Goal: Transaction & Acquisition: Purchase product/service

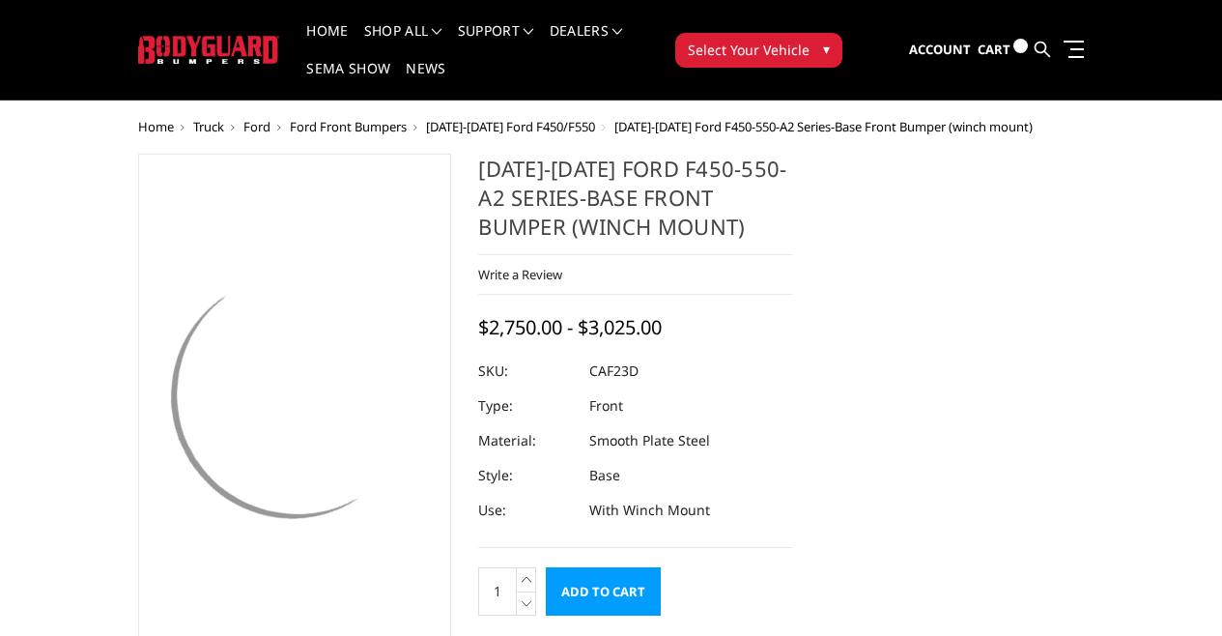
click at [426, 118] on span "[DATE]-[DATE] Ford F450/F550" at bounding box center [510, 126] width 169 height 17
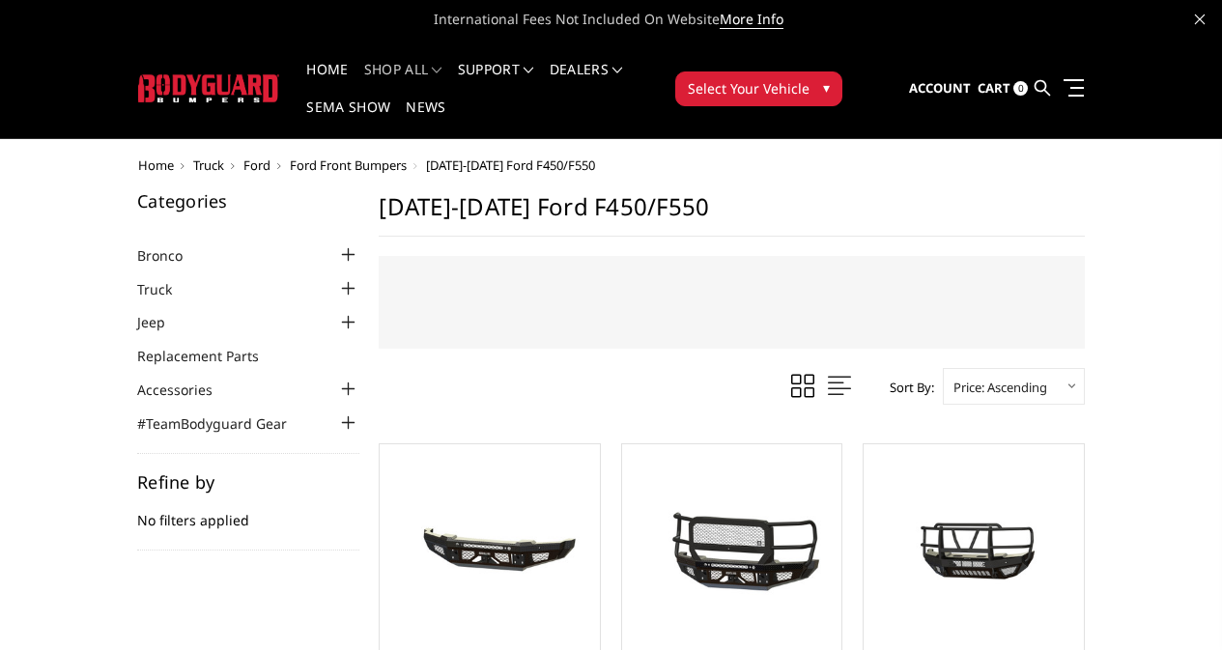
click at [243, 156] on span "Ford" at bounding box center [256, 164] width 27 height 17
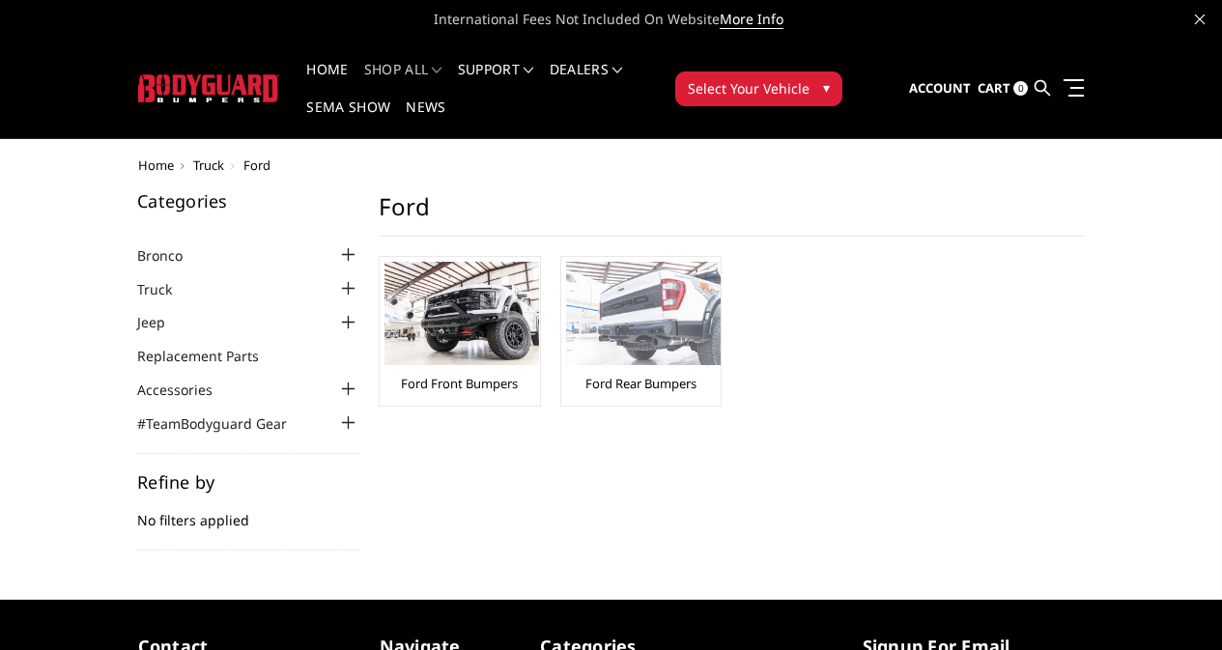
click at [585, 375] on link "Ford Rear Bumpers" at bounding box center [640, 383] width 111 height 17
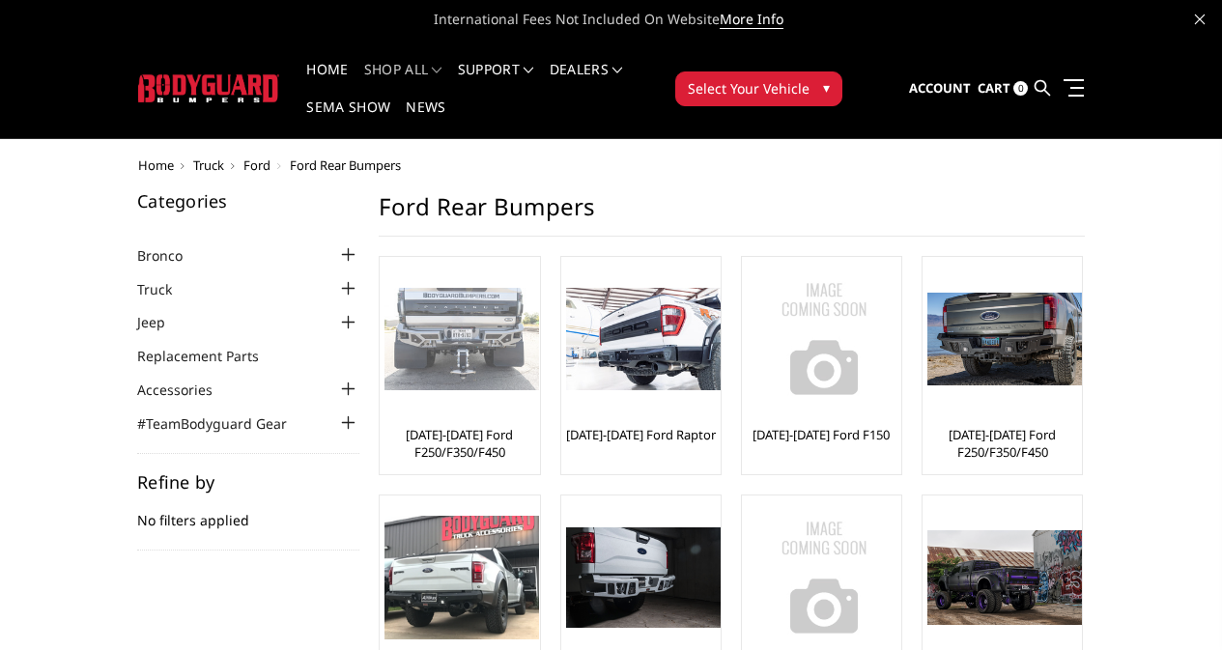
click at [384, 426] on link "[DATE]-[DATE] Ford F250/F350/F450" at bounding box center [459, 443] width 150 height 35
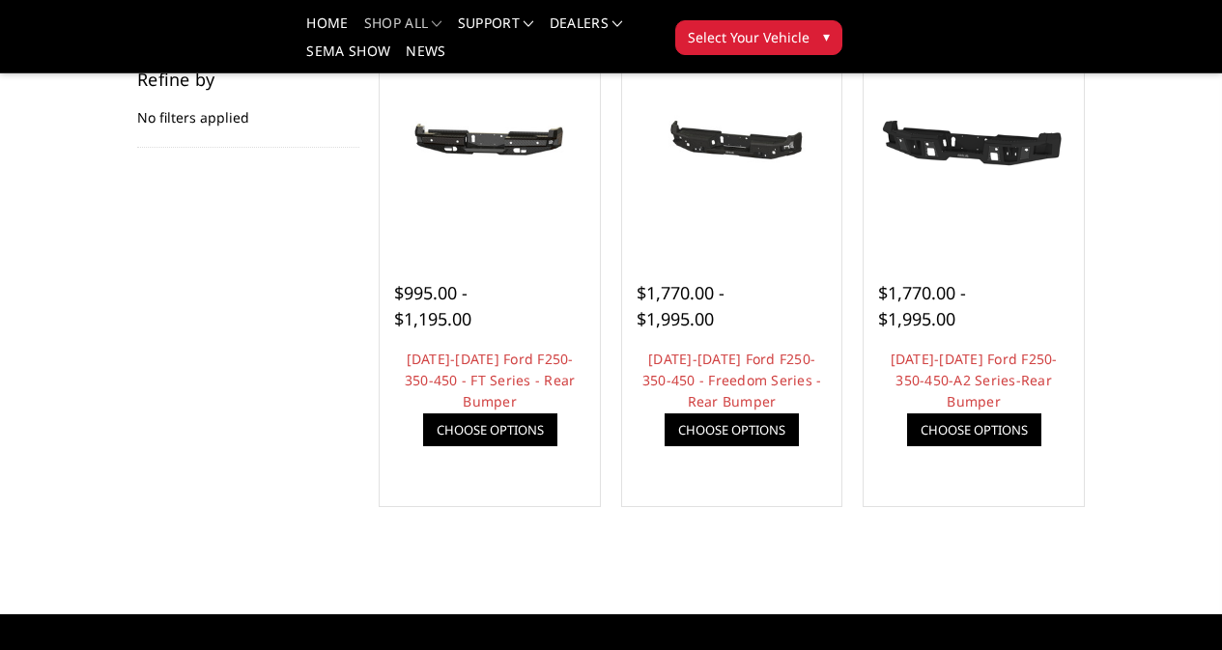
scroll to position [290, 0]
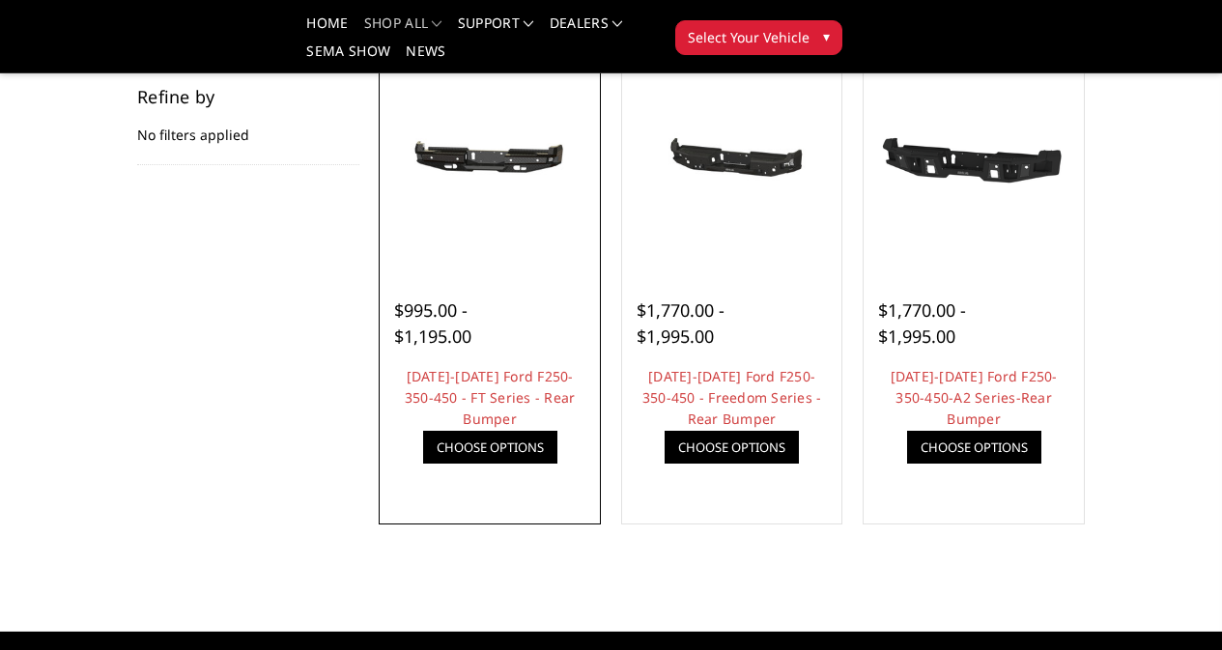
click at [423, 464] on link "Choose Options" at bounding box center [490, 447] width 134 height 33
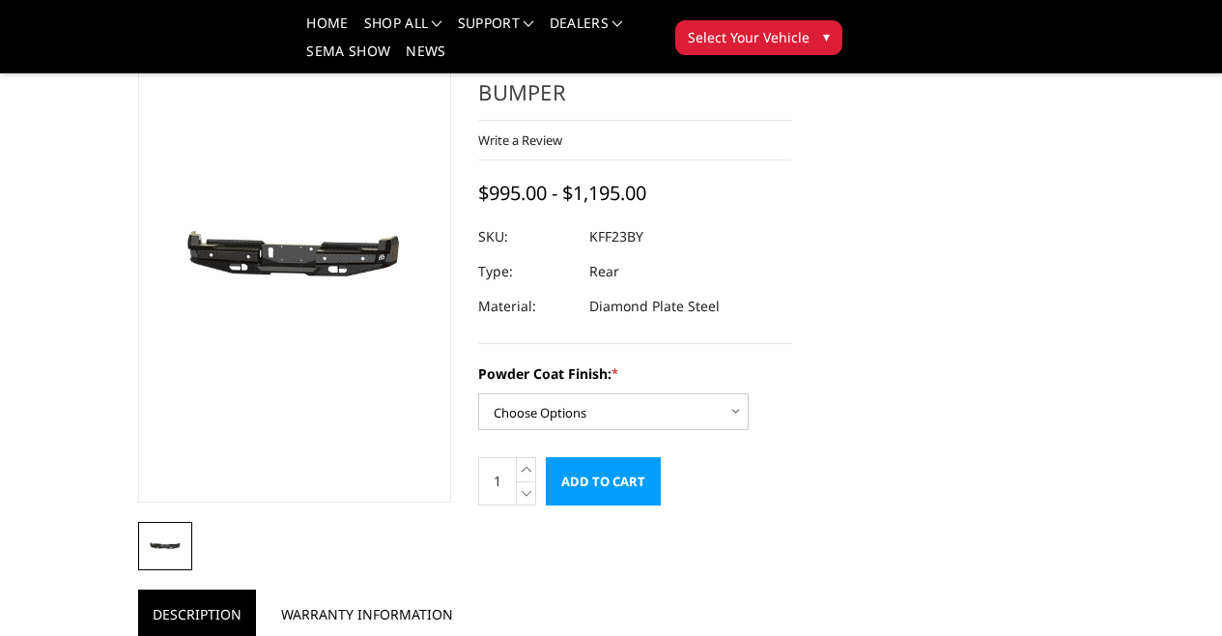
scroll to position [96, 0]
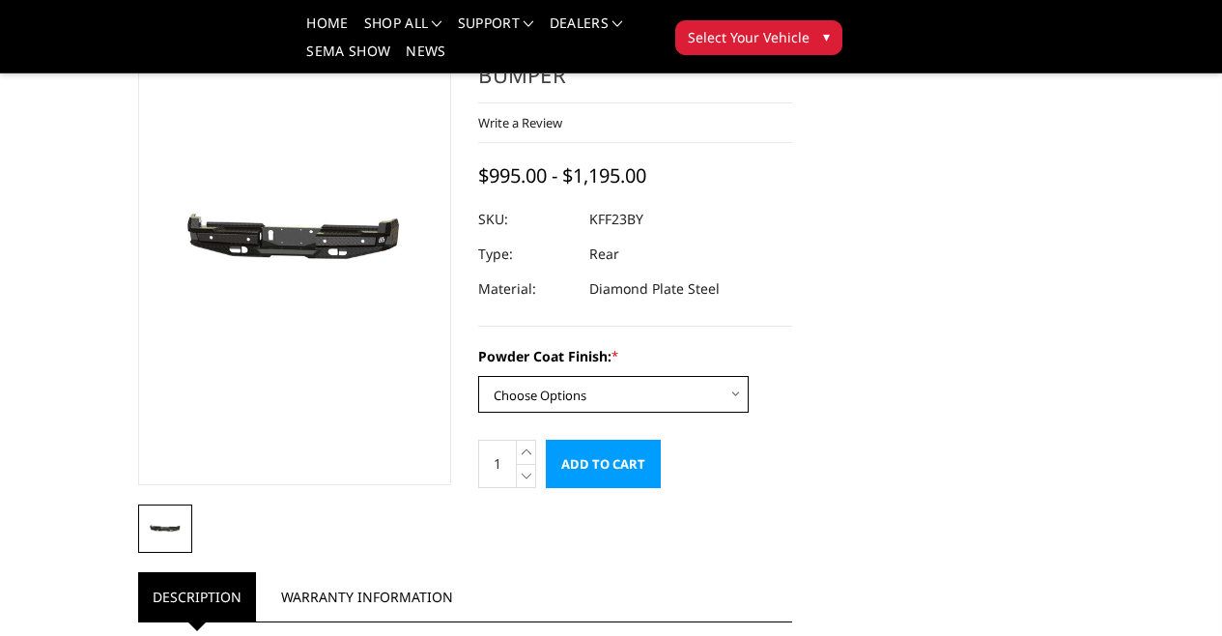
click at [700, 376] on select "Choose Options Bare Metal Gloss Black Powder Coat Textured Black Powder Coat" at bounding box center [613, 394] width 270 height 37
select select "3422"
click at [478, 376] on select "Choose Options Bare Metal Gloss Black Powder Coat Textured Black Powder Coat" at bounding box center [613, 394] width 270 height 37
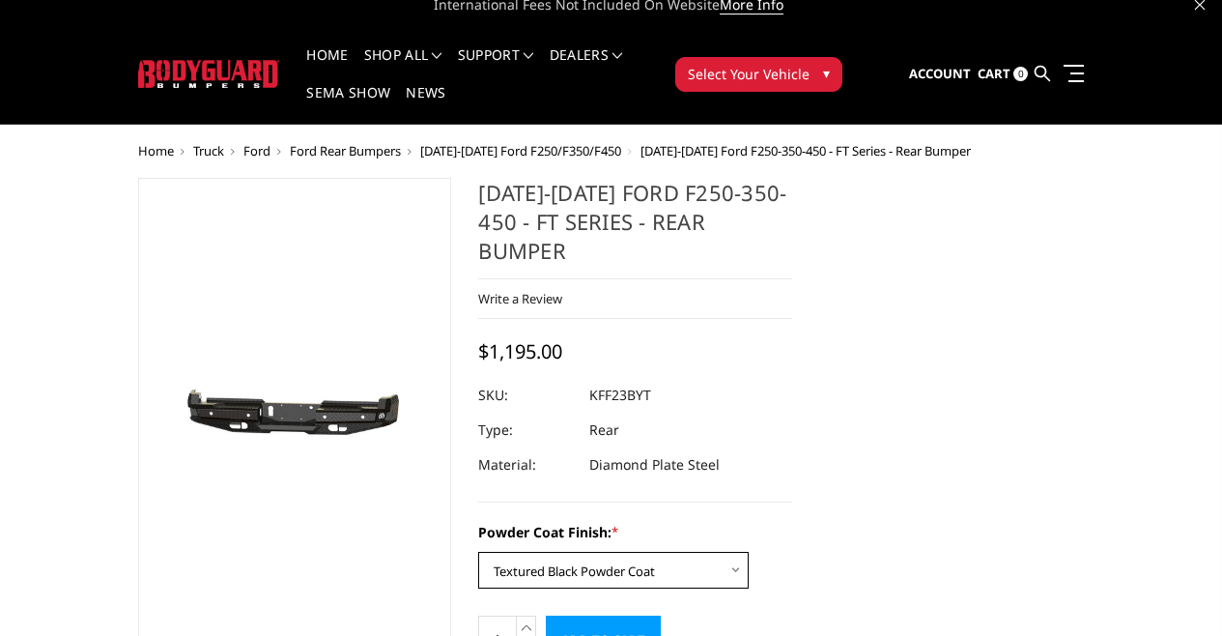
scroll to position [0, 0]
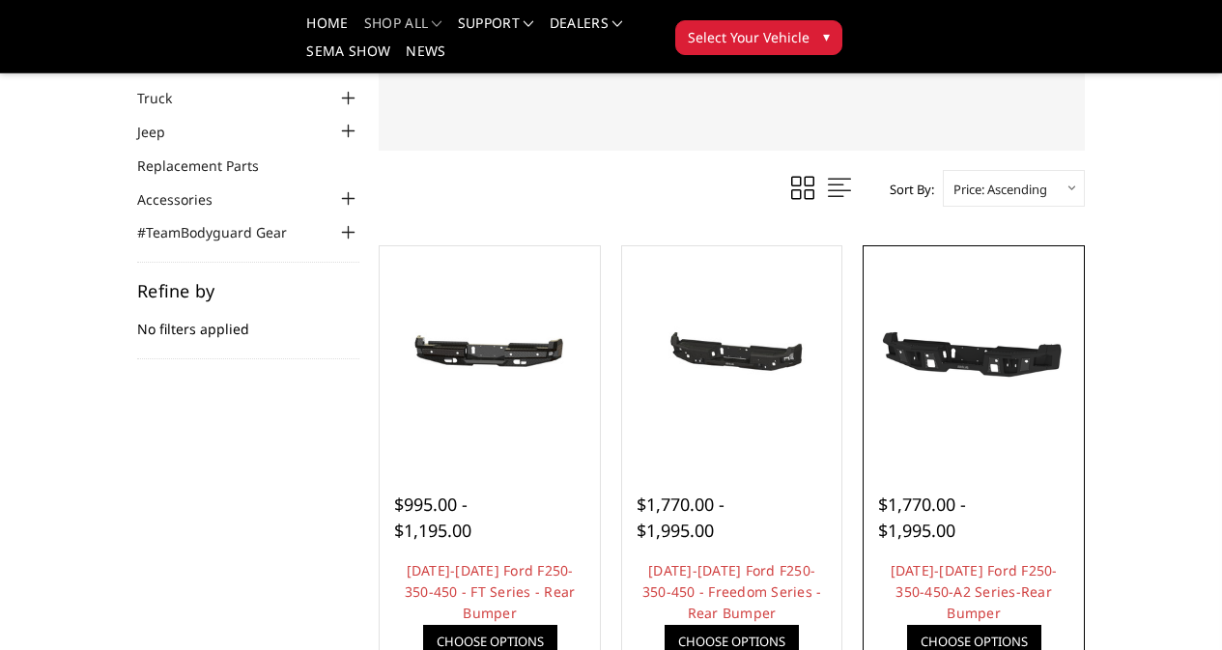
scroll to position [290, 0]
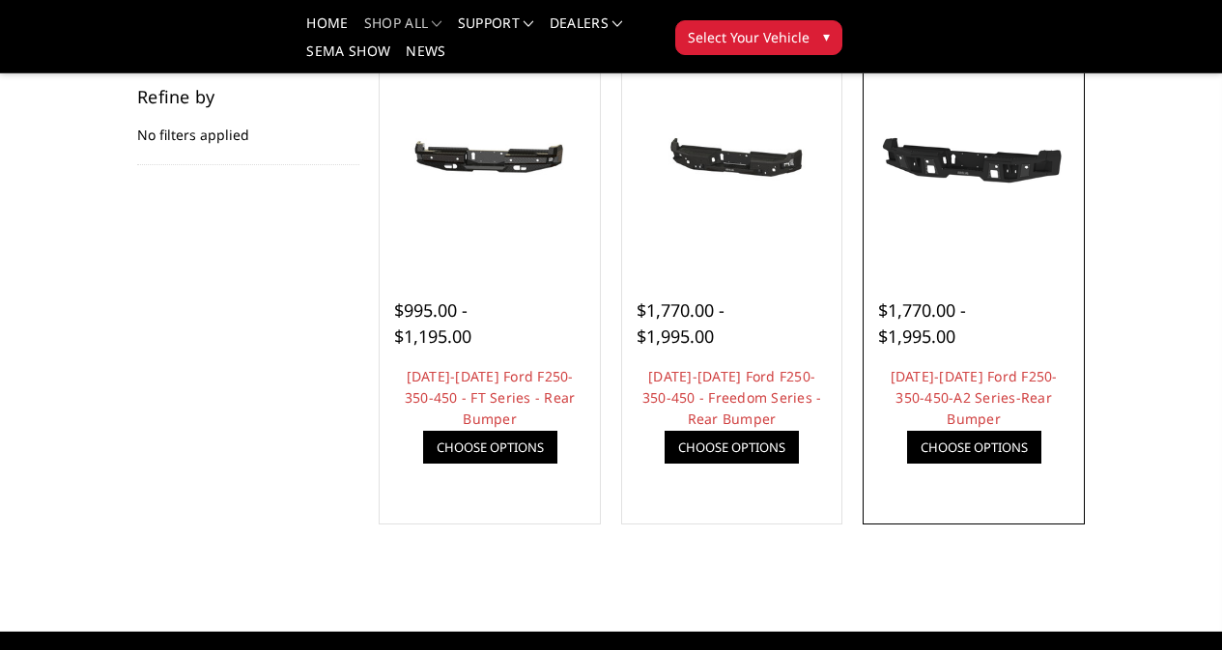
click at [1014, 464] on link "Choose Options" at bounding box center [974, 447] width 134 height 33
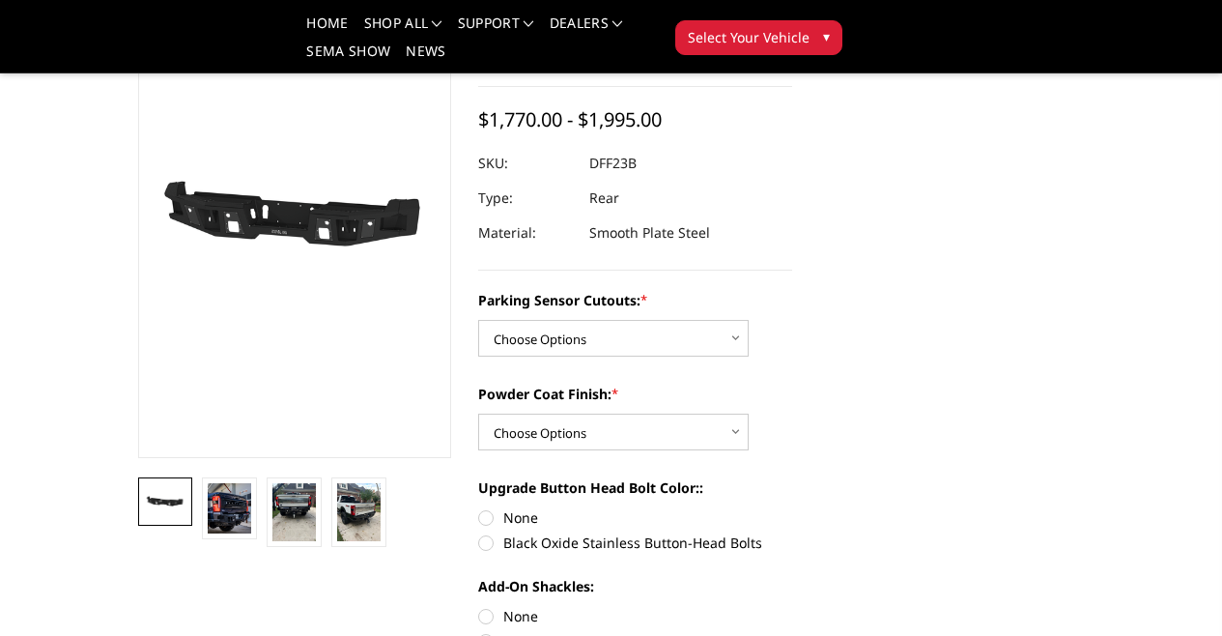
scroll to position [96, 0]
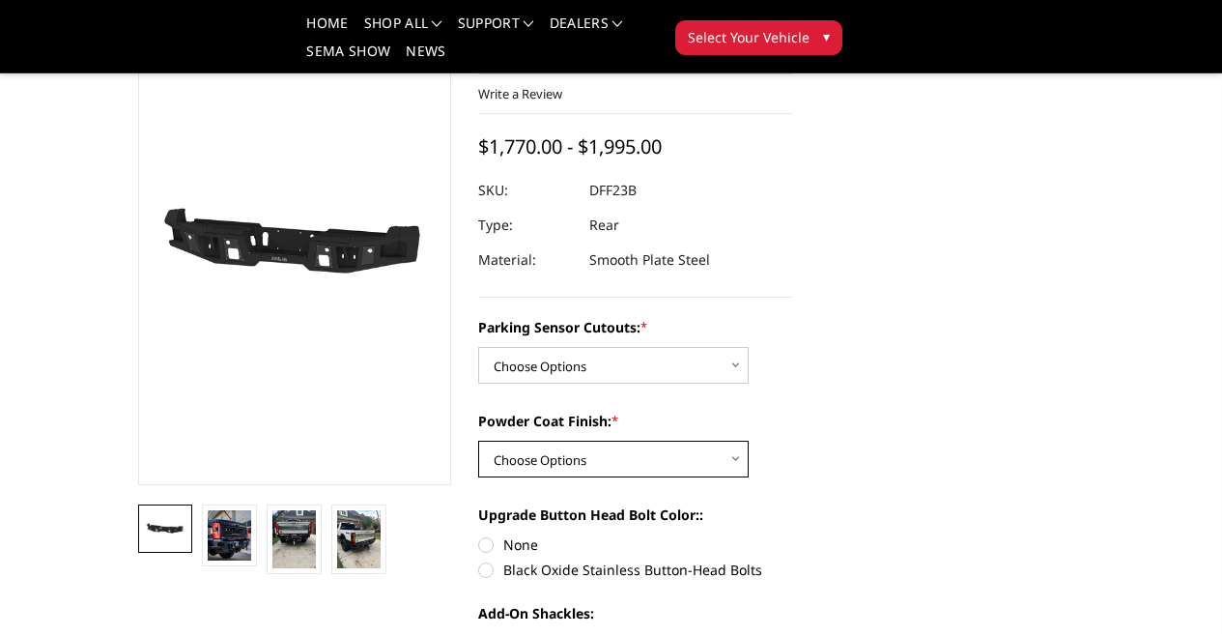
click at [626, 460] on select "Choose Options Bare Metal Textured Black Powder Coat" at bounding box center [613, 458] width 270 height 37
select select "2439"
click at [478, 440] on select "Choose Options Bare Metal Textured Black Powder Coat" at bounding box center [613, 458] width 270 height 37
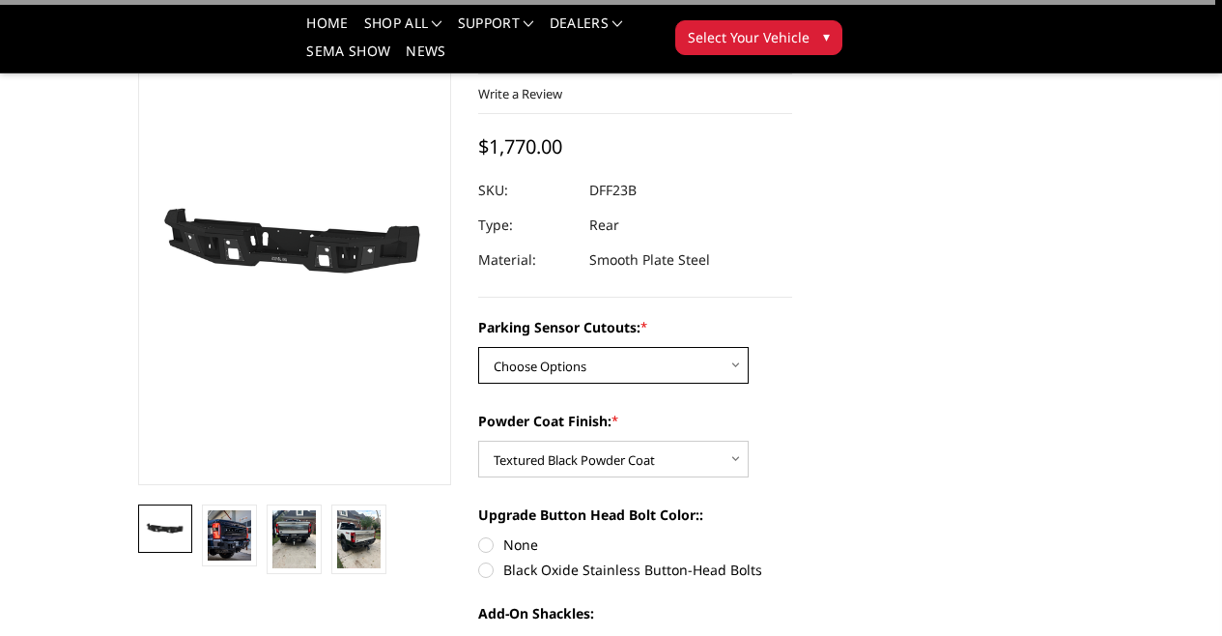
click at [609, 368] on select "Choose Options Yes-With Parking Sensor Cutouts No-Without Parking Sensor Cutouts" at bounding box center [613, 365] width 270 height 37
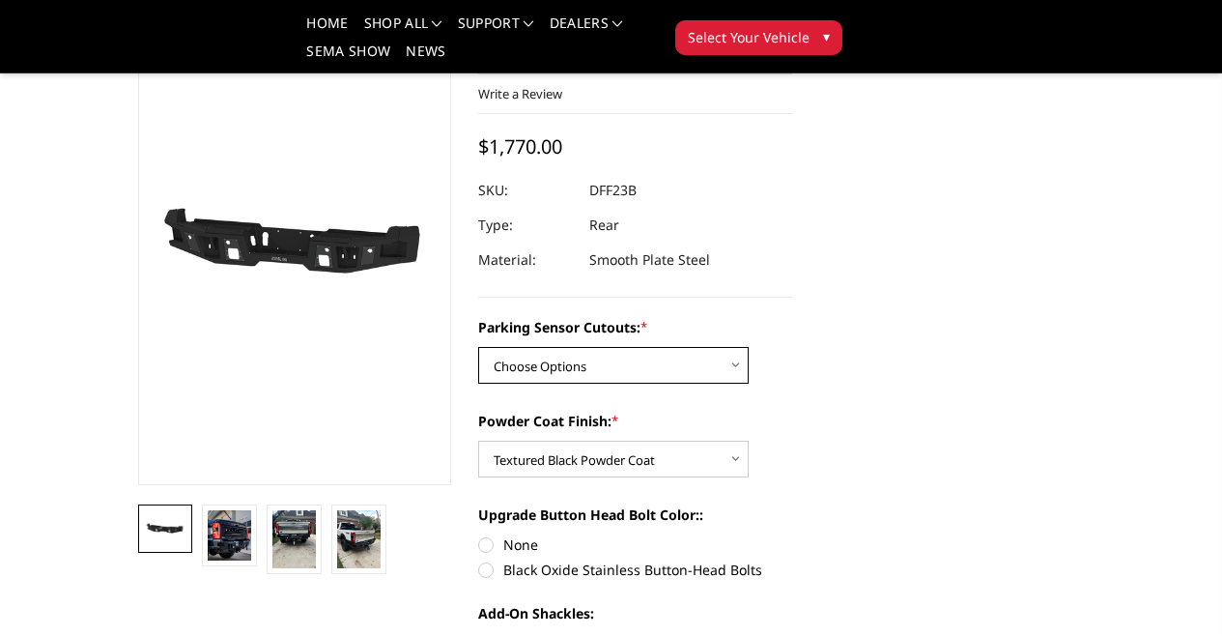
select select "2436"
click at [478, 347] on select "Choose Options Yes-With Parking Sensor Cutouts No-Without Parking Sensor Cutouts" at bounding box center [613, 365] width 270 height 37
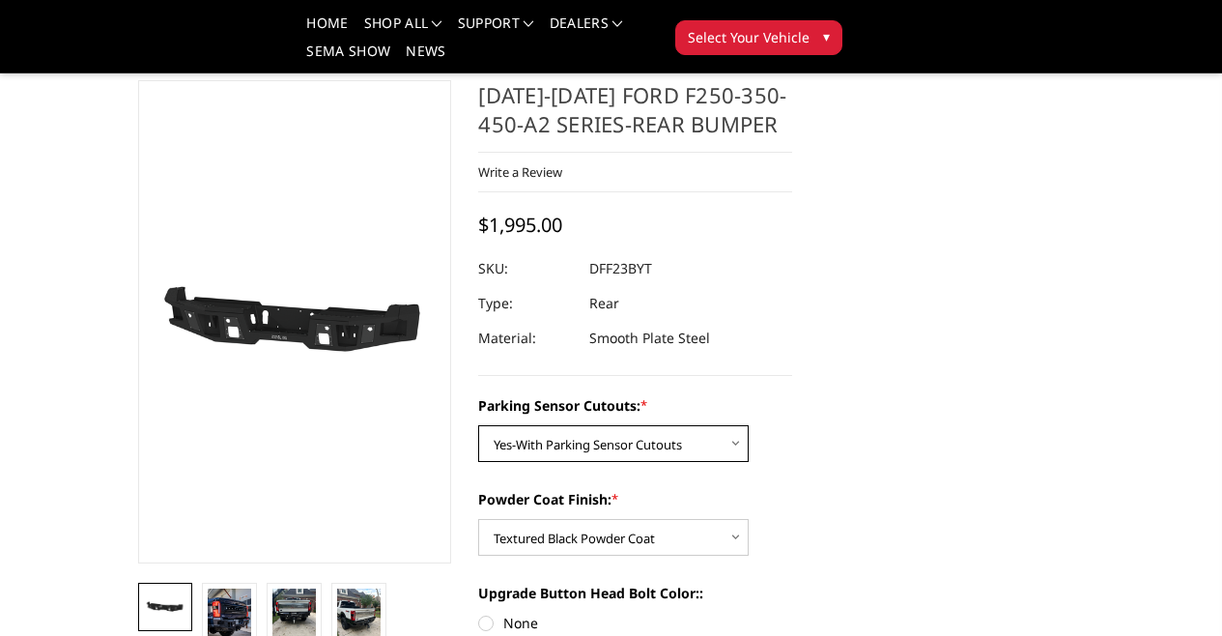
scroll to position [0, 0]
